Goal: Task Accomplishment & Management: Use online tool/utility

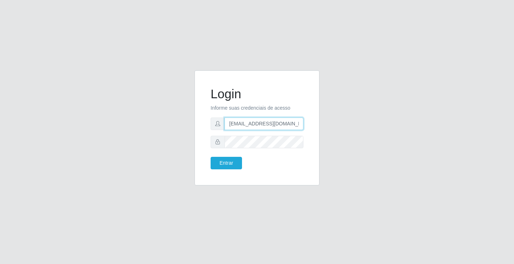
click at [302, 124] on input "[EMAIL_ADDRESS][DOMAIN_NAME]" at bounding box center [263, 123] width 79 height 12
type input "a"
type input "[EMAIL_ADDRESS][DOMAIN_NAME]"
click at [211, 157] on button "Entrar" at bounding box center [226, 163] width 31 height 12
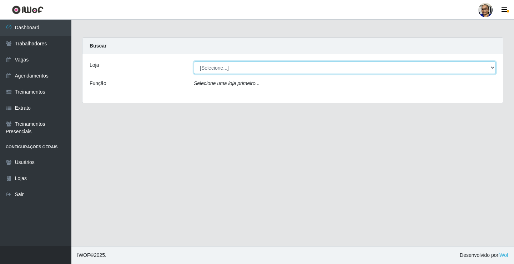
click at [492, 68] on select "[Selecione...] Mercadinho [GEOGRAPHIC_DATA]" at bounding box center [345, 67] width 302 height 12
select select "345"
click at [194, 61] on select "[Selecione...] Mercadinho [GEOGRAPHIC_DATA]" at bounding box center [345, 67] width 302 height 12
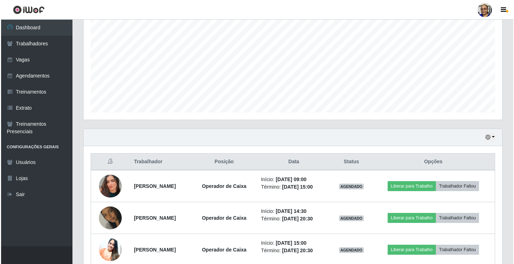
scroll to position [178, 0]
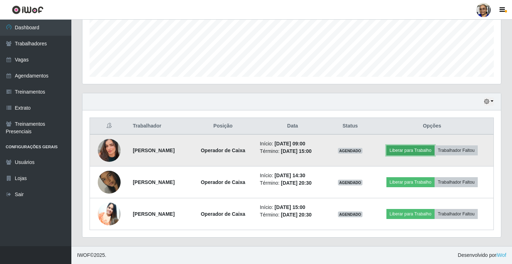
click at [417, 152] on button "Liberar para Trabalho" at bounding box center [411, 150] width 48 height 10
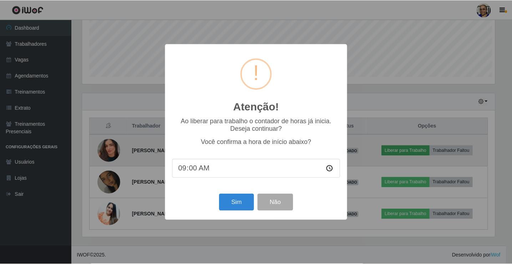
scroll to position [148, 414]
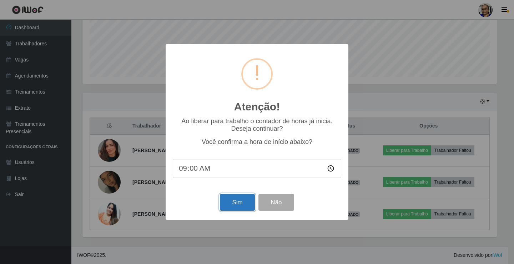
click at [238, 206] on button "Sim" at bounding box center [237, 202] width 35 height 17
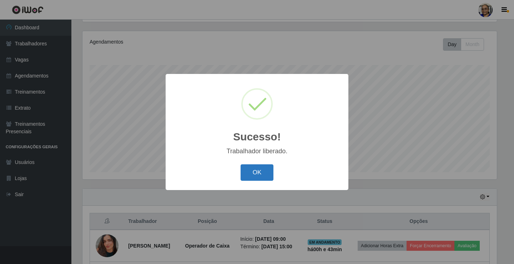
click at [259, 166] on button "OK" at bounding box center [257, 172] width 33 height 17
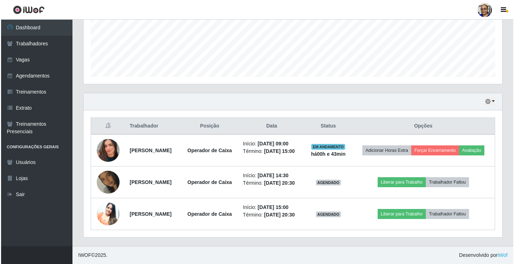
scroll to position [195, 0]
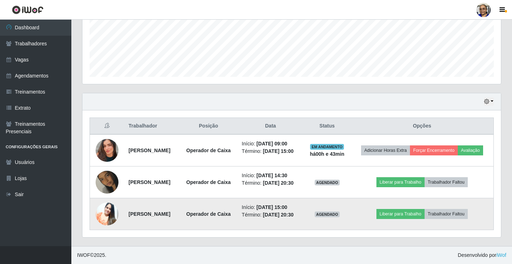
click at [109, 212] on img at bounding box center [107, 214] width 23 height 29
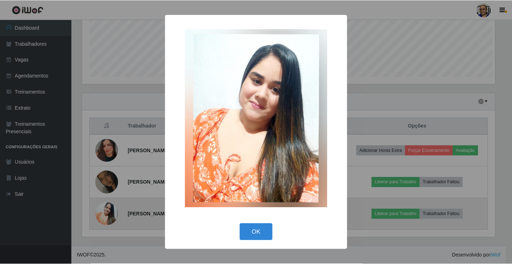
scroll to position [148, 414]
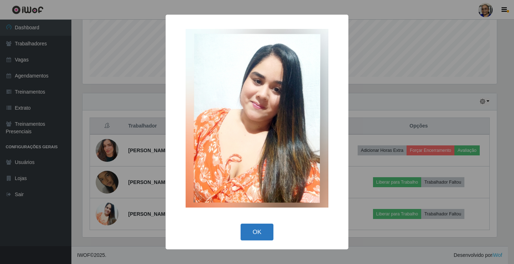
click at [257, 233] on button "OK" at bounding box center [257, 231] width 33 height 17
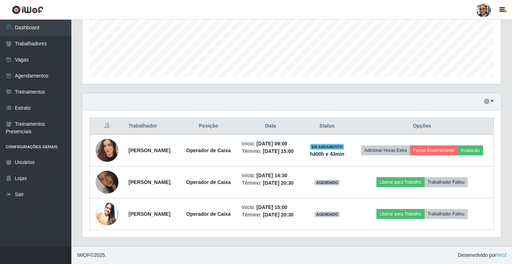
scroll to position [195, 0]
